Goal: Task Accomplishment & Management: Understand process/instructions

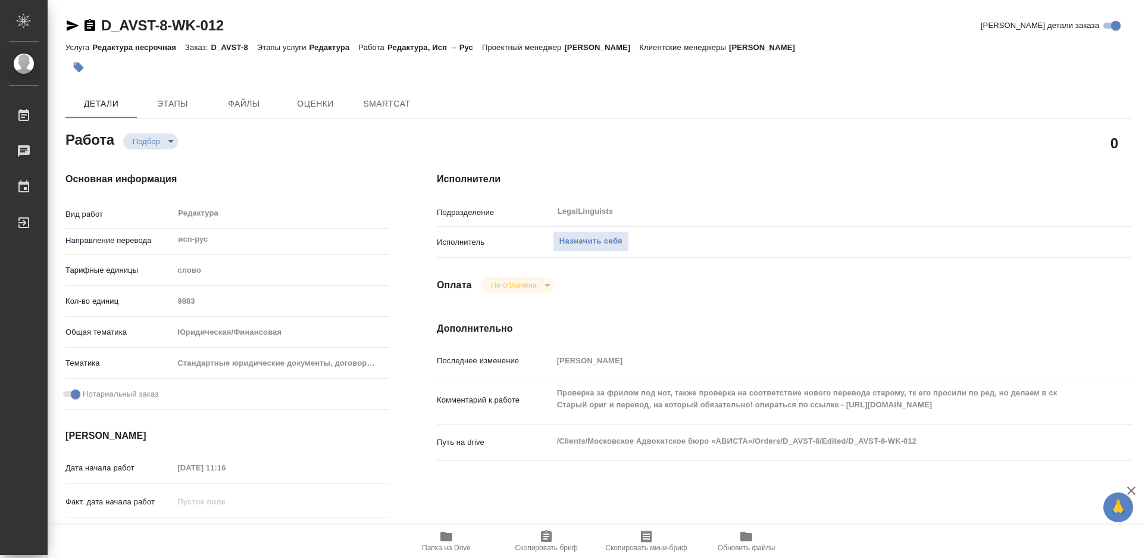
type textarea "x"
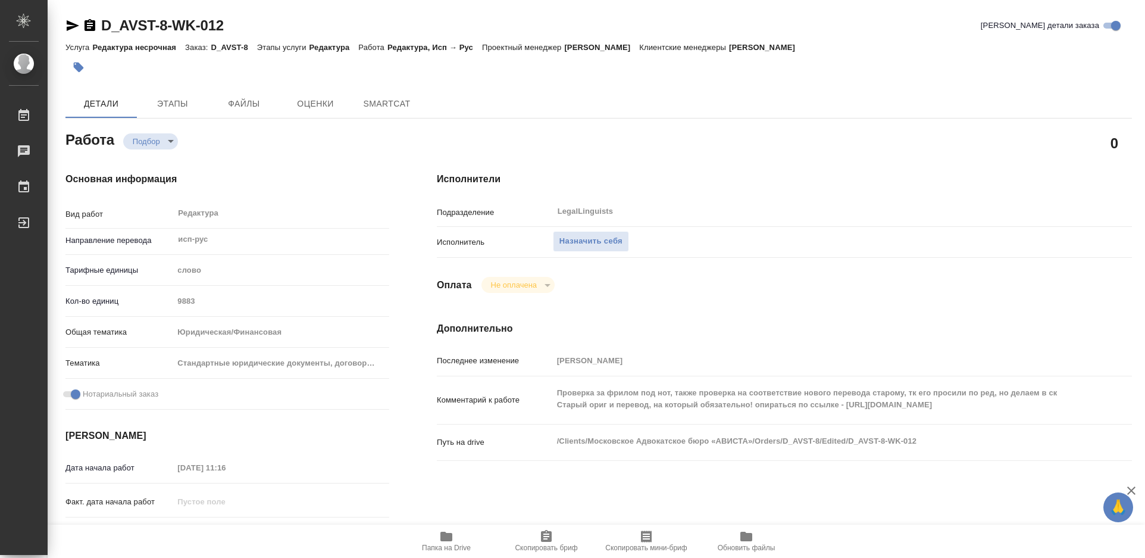
type textarea "x"
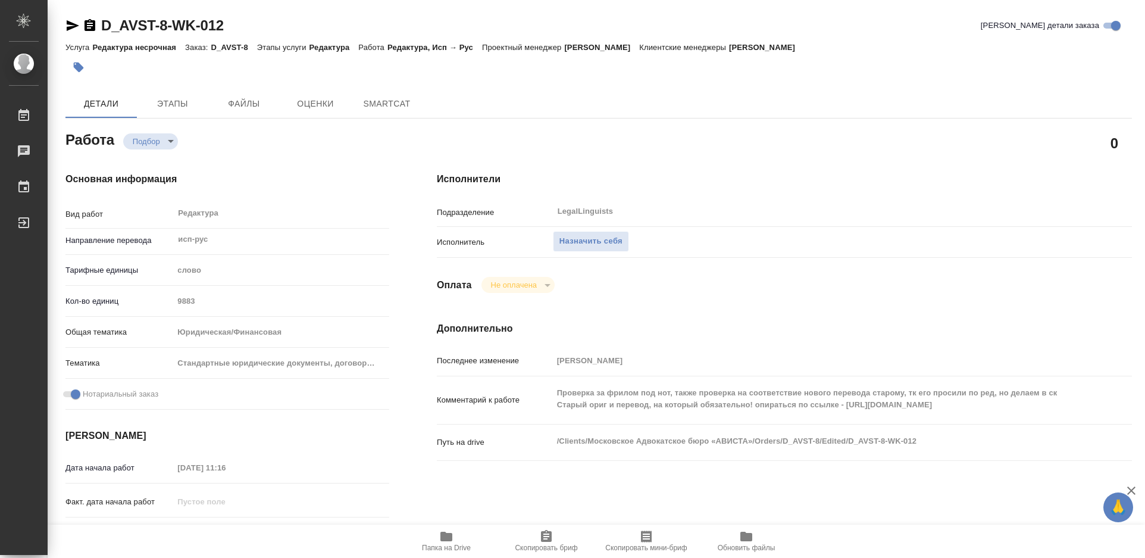
type textarea "x"
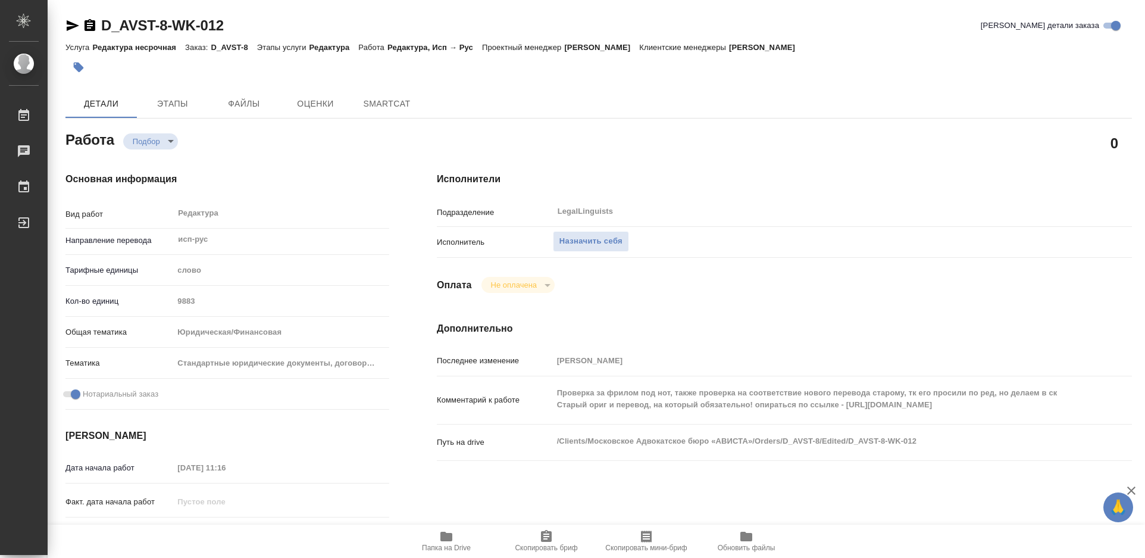
type textarea "x"
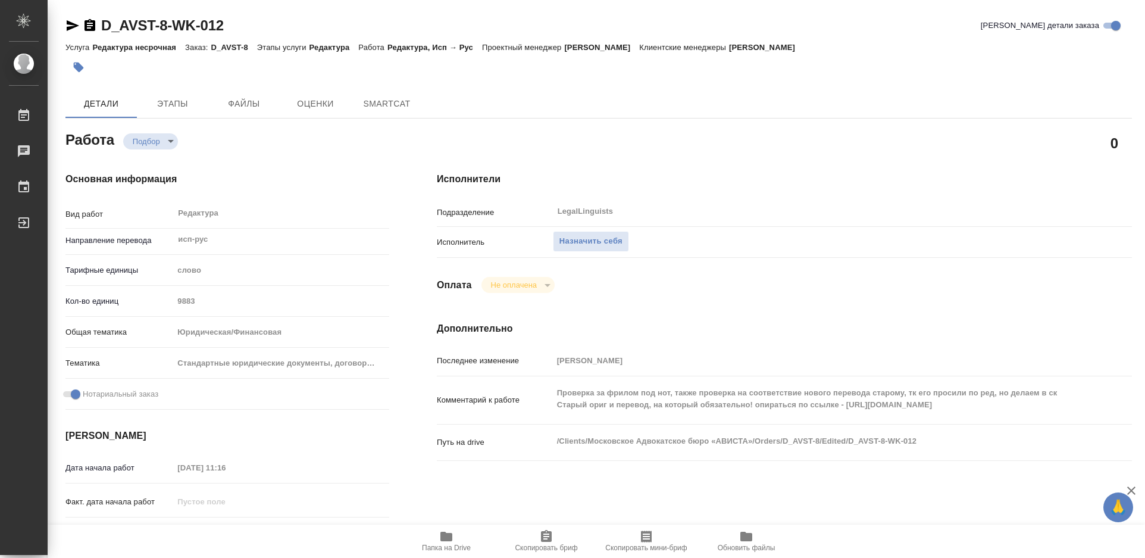
type textarea "x"
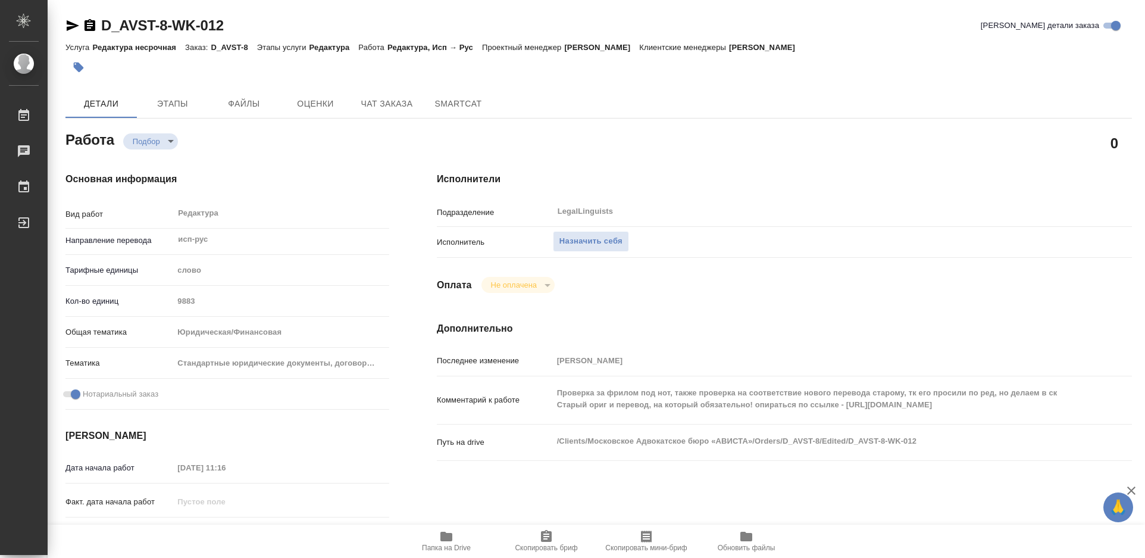
type textarea "x"
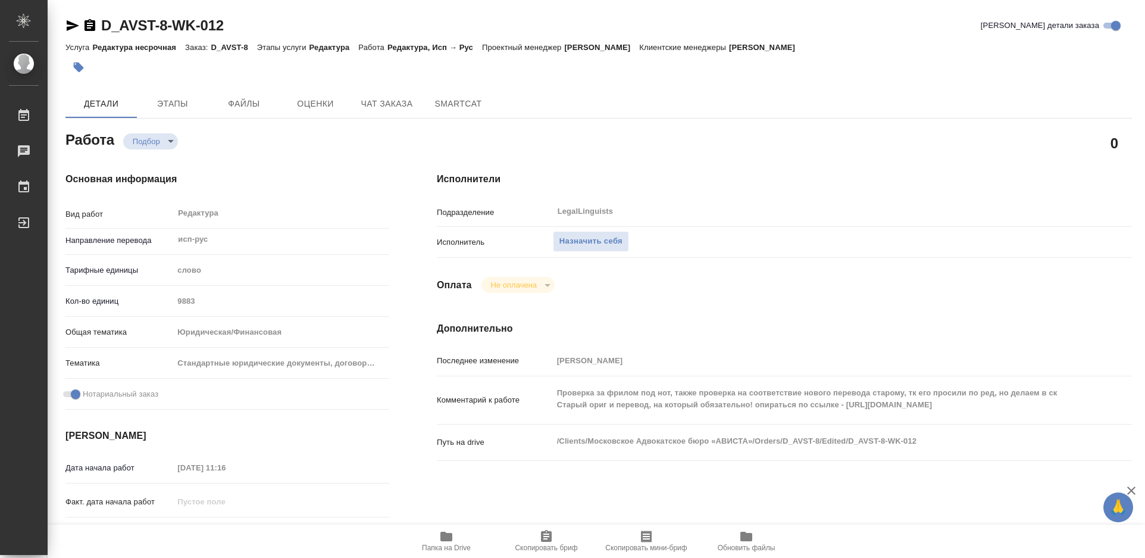
type textarea "x"
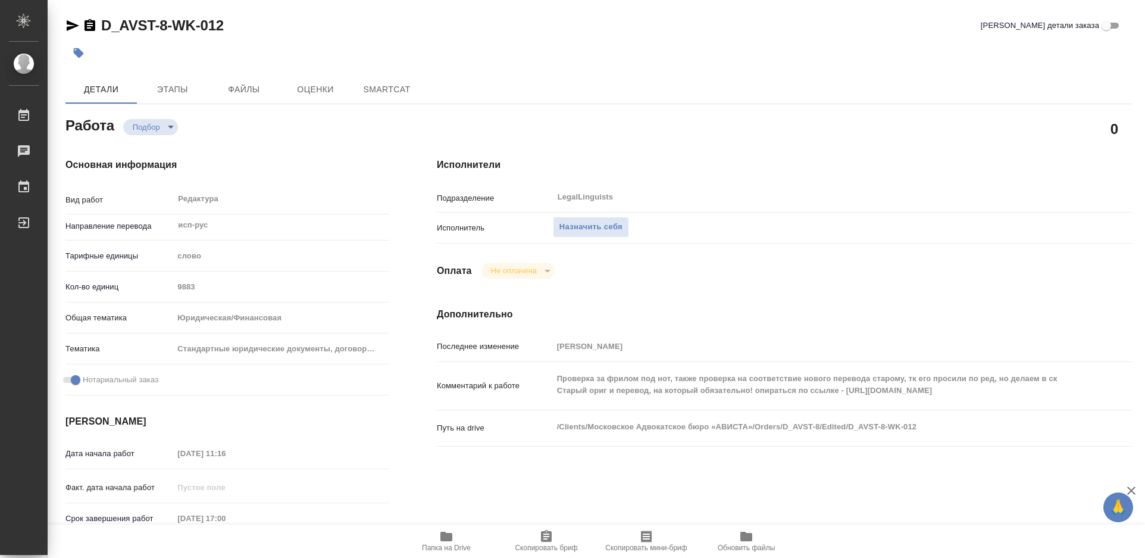
type textarea "x"
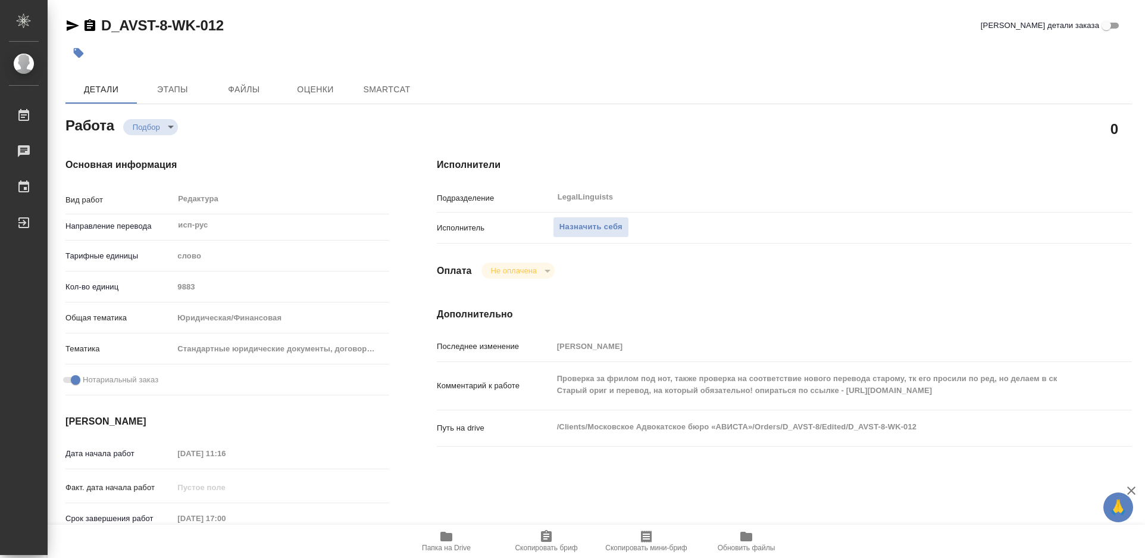
type textarea "x"
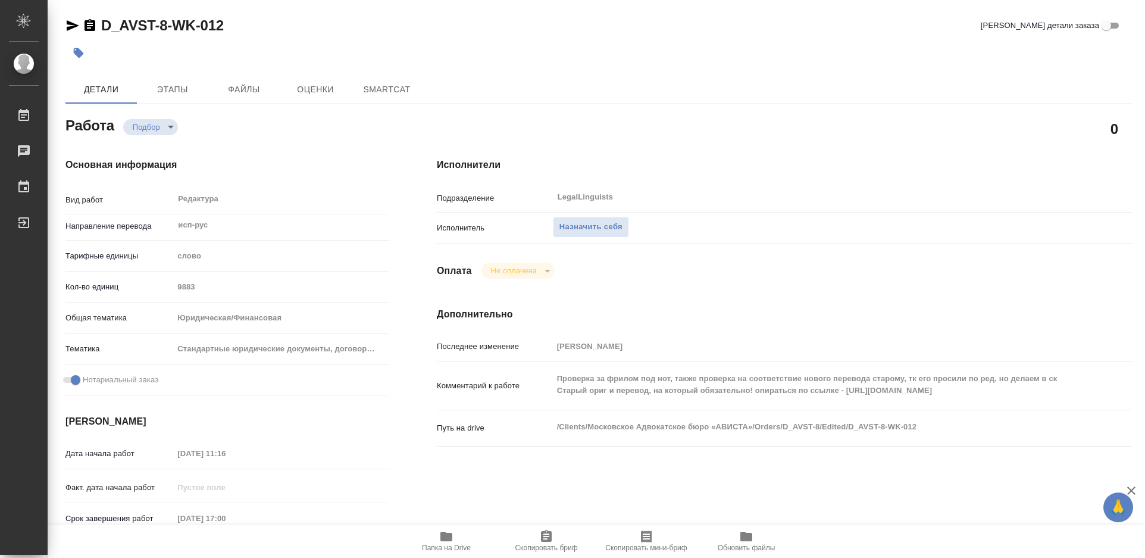
type textarea "x"
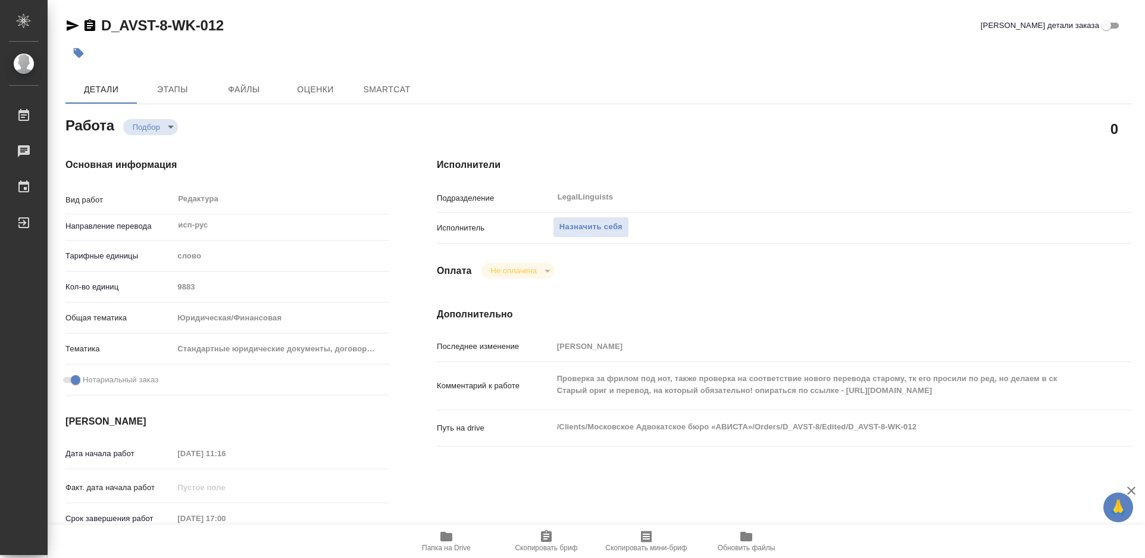
type textarea "x"
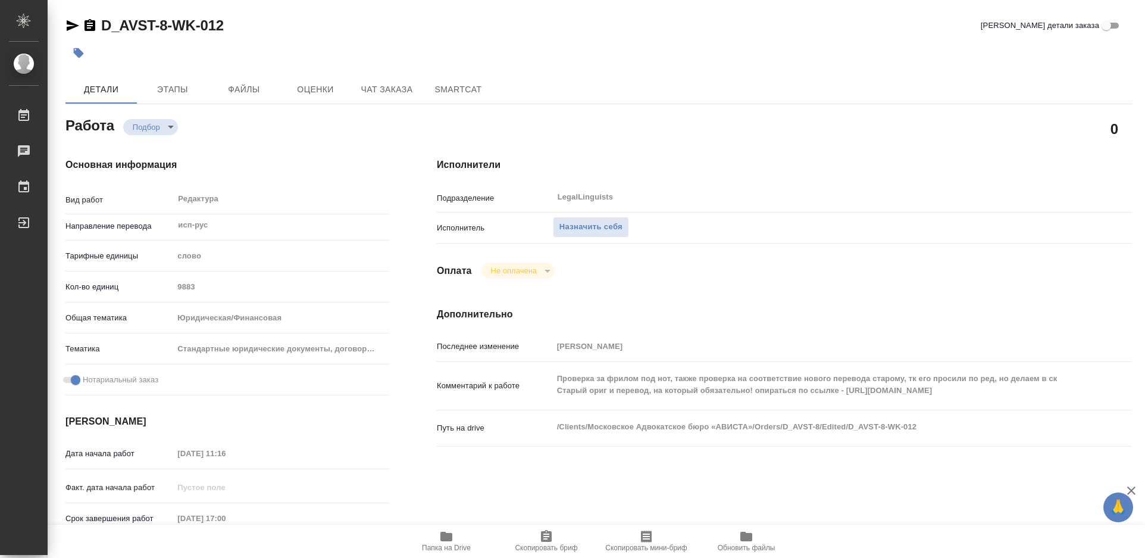
type textarea "x"
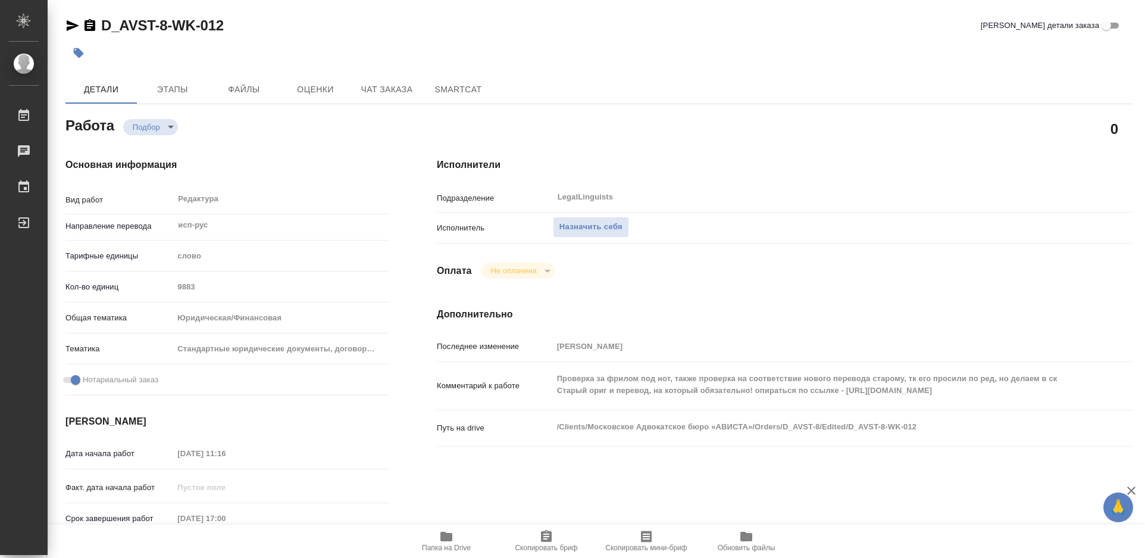
type textarea "x"
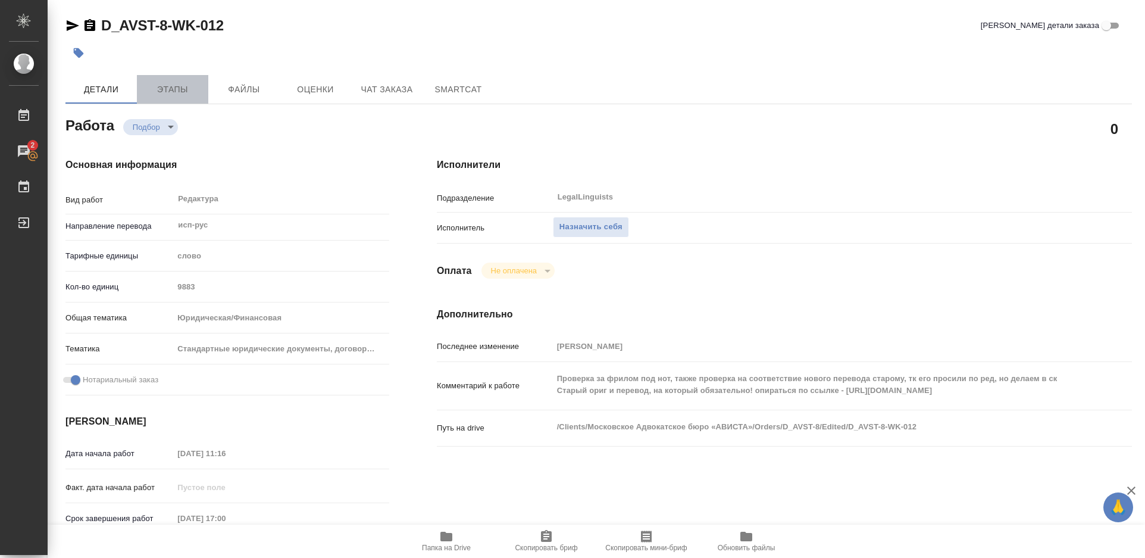
click at [162, 90] on span "Этапы" at bounding box center [172, 89] width 57 height 15
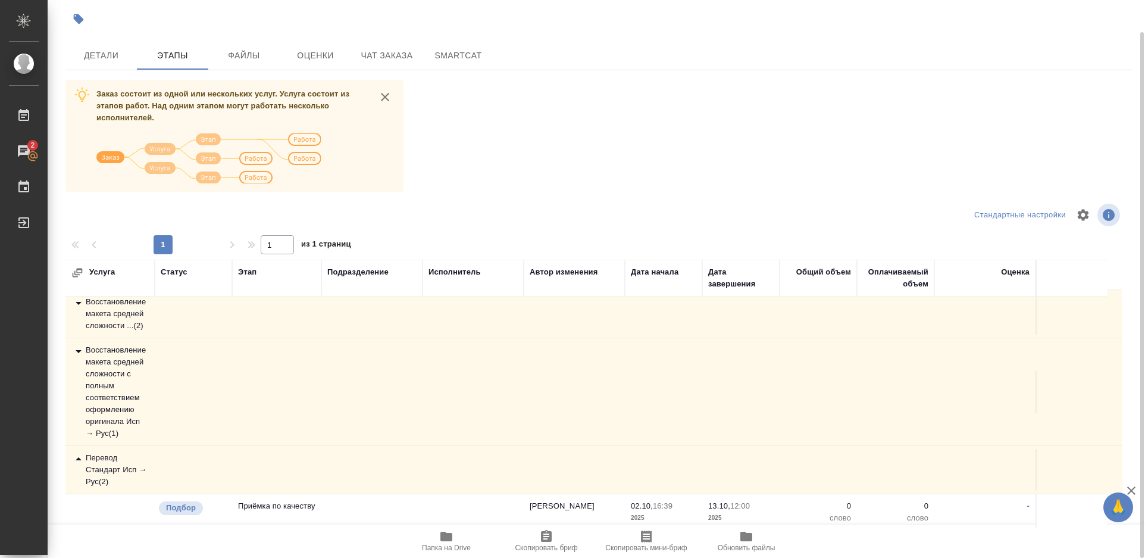
scroll to position [203, 0]
